Goal: Task Accomplishment & Management: Use online tool/utility

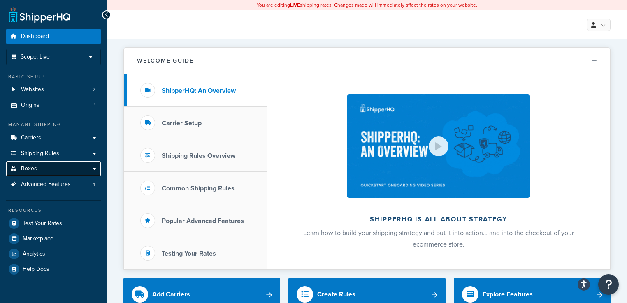
click at [91, 166] on link "Boxes" at bounding box center [53, 168] width 95 height 15
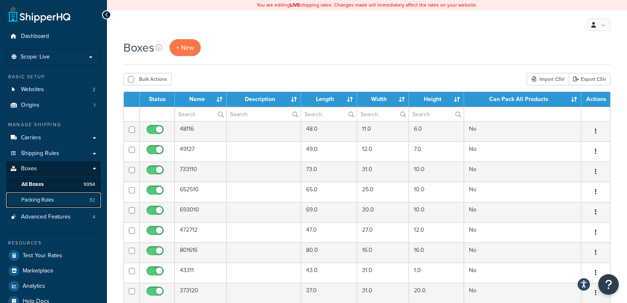
click at [38, 197] on span "Packing Rules" at bounding box center [37, 199] width 33 height 7
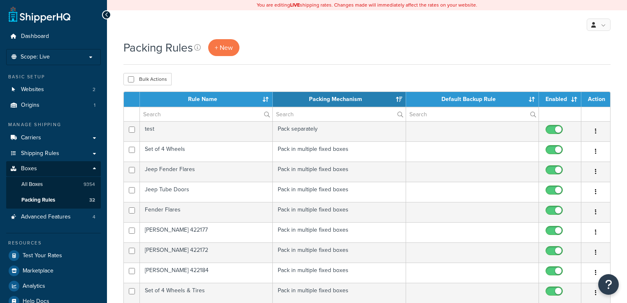
select select "15"
click at [75, 166] on link "Boxes" at bounding box center [53, 168] width 95 height 15
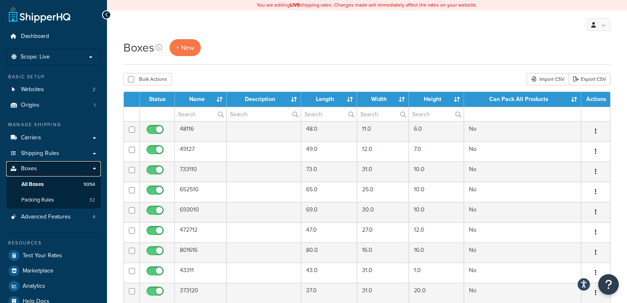
click at [93, 164] on link "Boxes" at bounding box center [53, 168] width 95 height 15
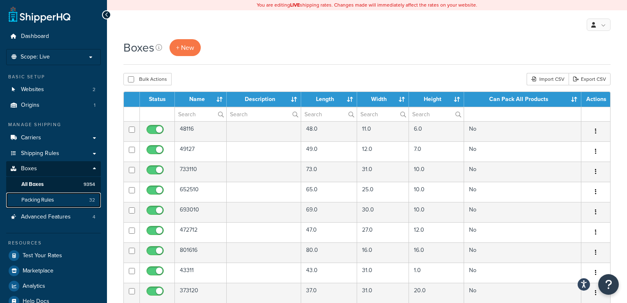
click at [67, 202] on link "Packing Rules 32" at bounding box center [53, 199] width 95 height 15
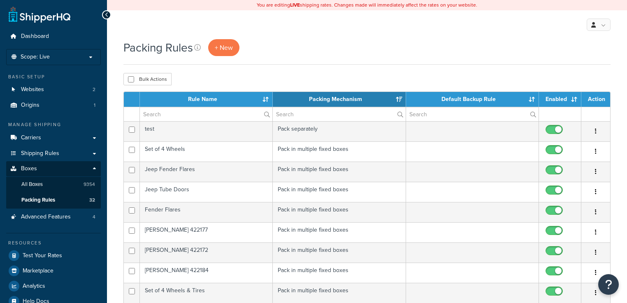
select select "15"
click at [62, 168] on link "Boxes" at bounding box center [53, 168] width 95 height 15
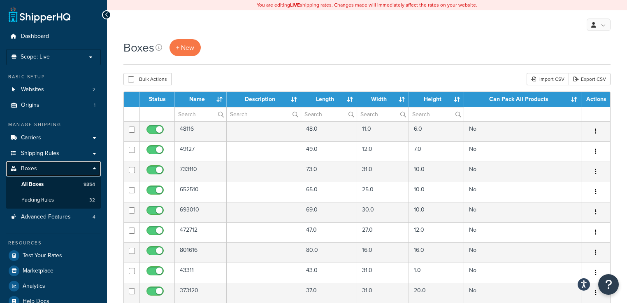
click at [69, 170] on link "Boxes" at bounding box center [53, 168] width 95 height 15
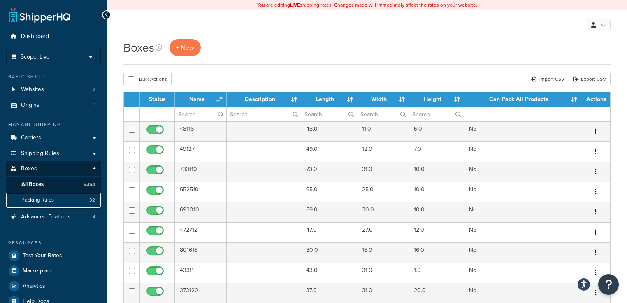
click at [47, 198] on span "Packing Rules" at bounding box center [37, 199] width 33 height 7
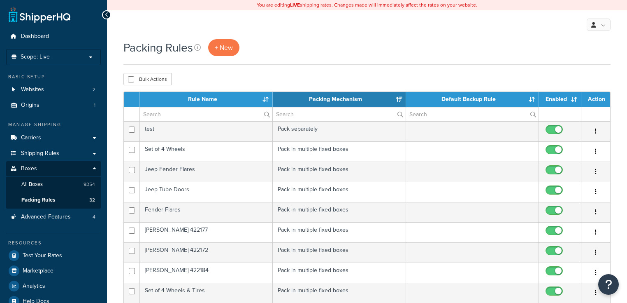
select select "15"
click at [227, 49] on span "+ New" at bounding box center [224, 47] width 18 height 9
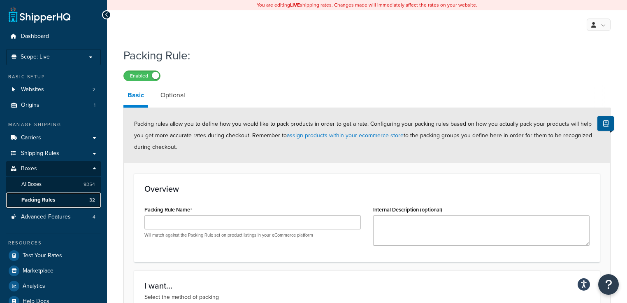
click at [43, 199] on span "Packing Rules" at bounding box center [38, 199] width 34 height 7
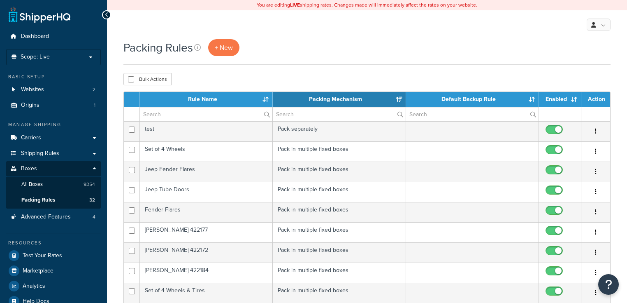
select select "15"
click at [231, 48] on span "+ New" at bounding box center [224, 47] width 18 height 9
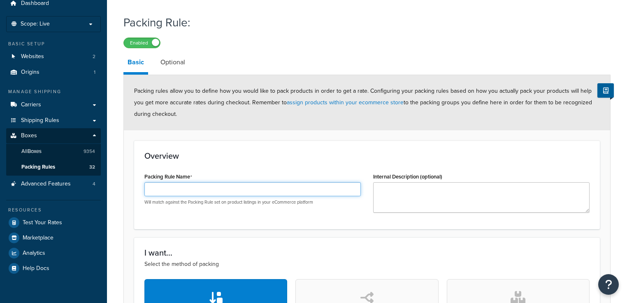
click at [280, 190] on input "Packing Rule Name" at bounding box center [252, 189] width 216 height 14
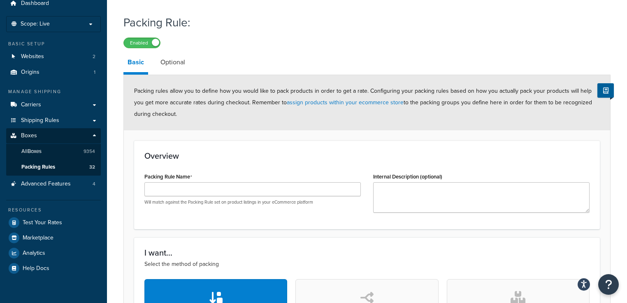
click at [299, 159] on h3 "Overview" at bounding box center [366, 155] width 445 height 9
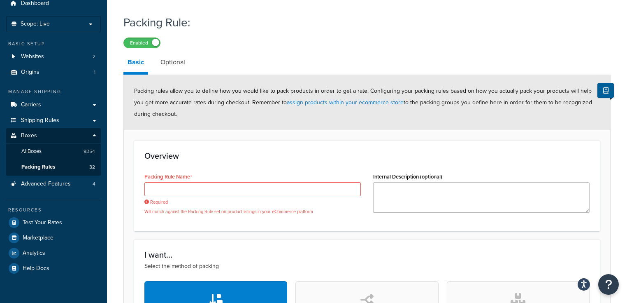
click at [331, 37] on div "Enabled" at bounding box center [366, 43] width 487 height 12
click at [329, 42] on div "Enabled" at bounding box center [366, 43] width 487 height 12
click at [184, 62] on link "Optional" at bounding box center [172, 62] width 33 height 20
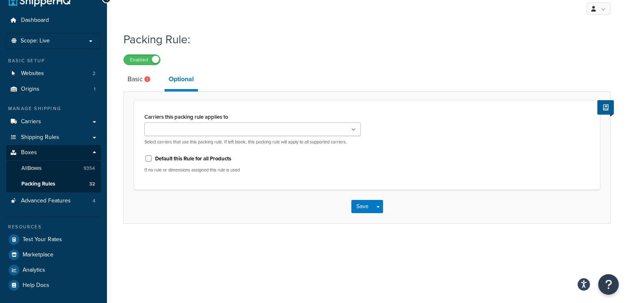
scroll to position [16, 0]
click at [138, 83] on link "Basic" at bounding box center [139, 80] width 33 height 20
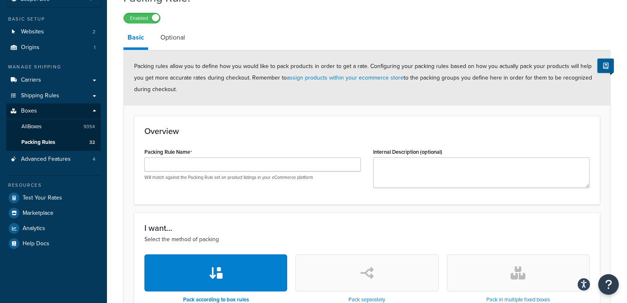
scroll to position [81, 0]
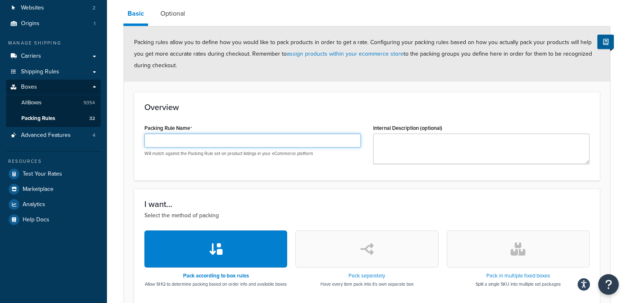
click at [281, 138] on input "Packing Rule Name" at bounding box center [252, 140] width 216 height 14
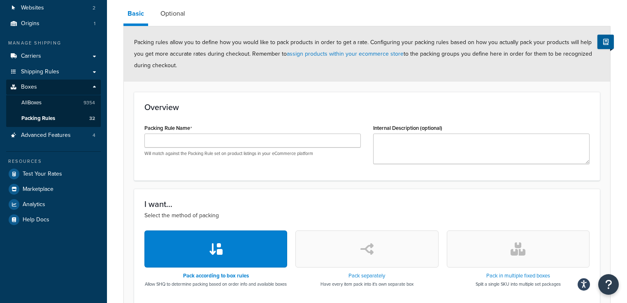
click at [298, 109] on h3 "Overview" at bounding box center [366, 106] width 445 height 9
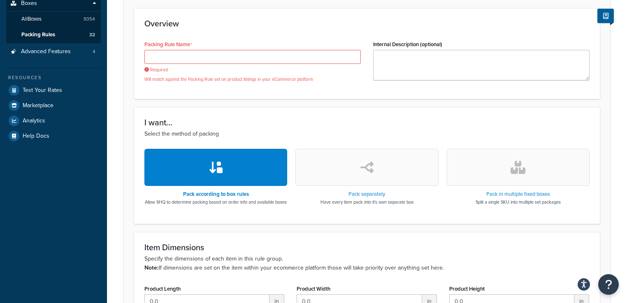
scroll to position [180, 0]
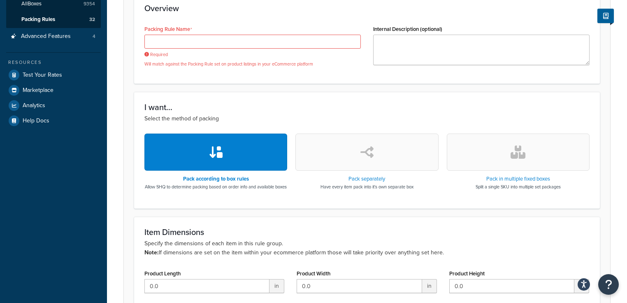
click at [507, 154] on button "button" at bounding box center [518, 151] width 143 height 37
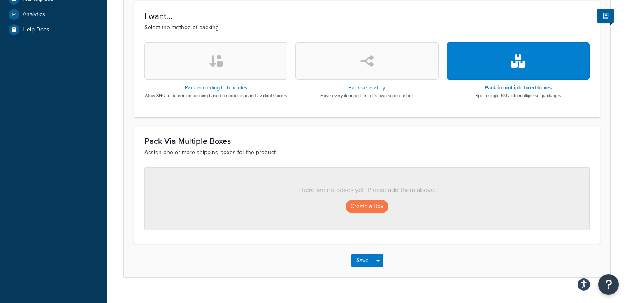
scroll to position [293, 0]
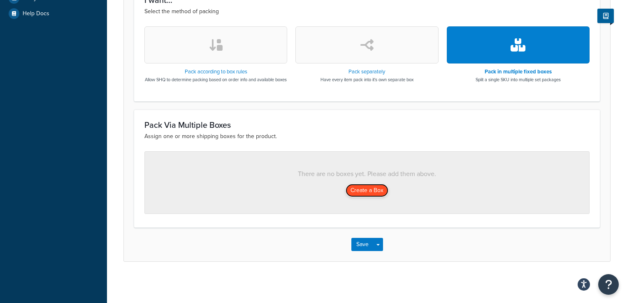
click at [370, 191] on button "Create a Box" at bounding box center [367, 190] width 43 height 13
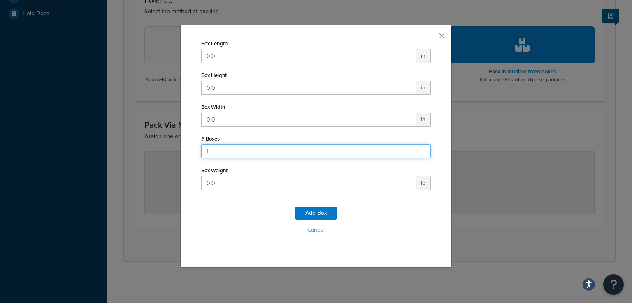
click at [314, 152] on input "1" at bounding box center [316, 151] width 230 height 14
click at [420, 148] on input "2" at bounding box center [316, 151] width 230 height 14
click at [420, 148] on input "3" at bounding box center [316, 151] width 230 height 14
type input "4"
click at [420, 148] on input "4" at bounding box center [316, 151] width 230 height 14
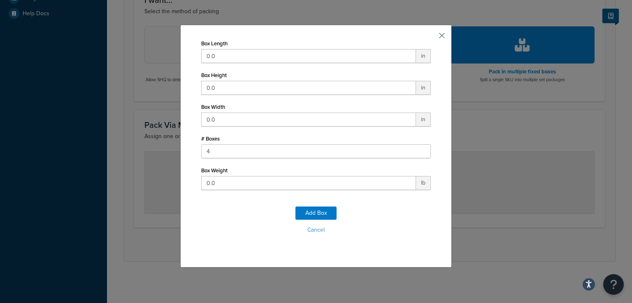
click at [431, 37] on button "button" at bounding box center [430, 38] width 2 height 2
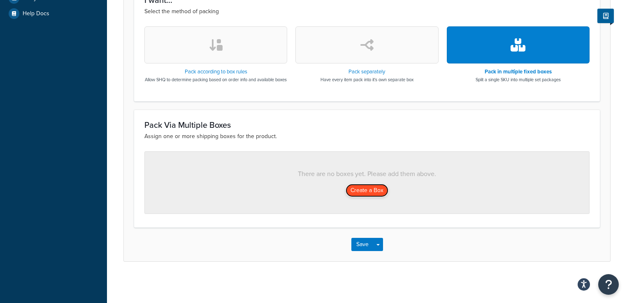
click at [372, 190] on button "Create a Box" at bounding box center [367, 190] width 43 height 13
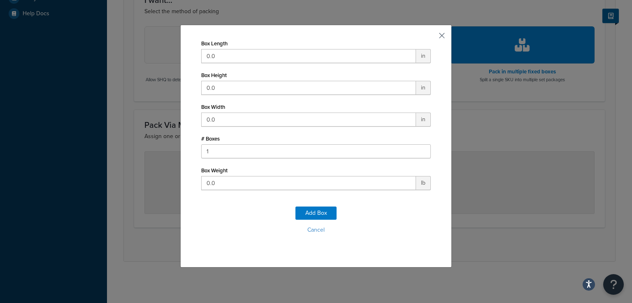
click at [431, 37] on button "button" at bounding box center [430, 38] width 2 height 2
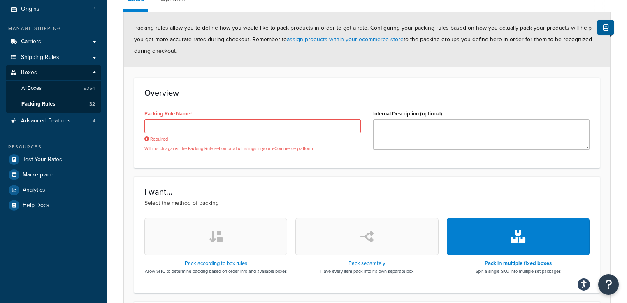
scroll to position [0, 0]
